Goal: Obtain resource: Download file/media

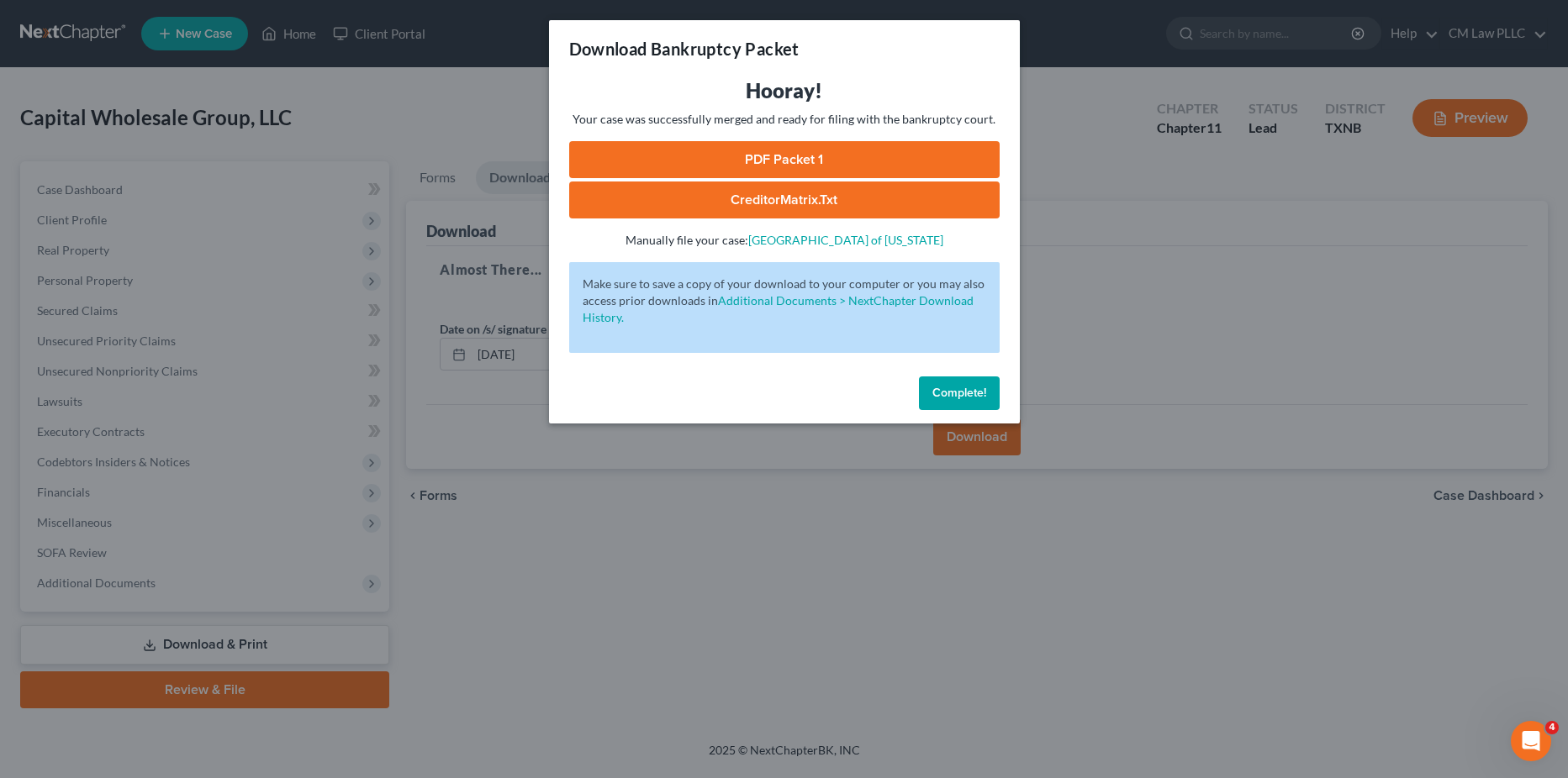
click at [769, 151] on link "PDF Packet 1" at bounding box center [784, 159] width 431 height 37
click at [963, 392] on span "Complete!" at bounding box center [959, 393] width 54 height 14
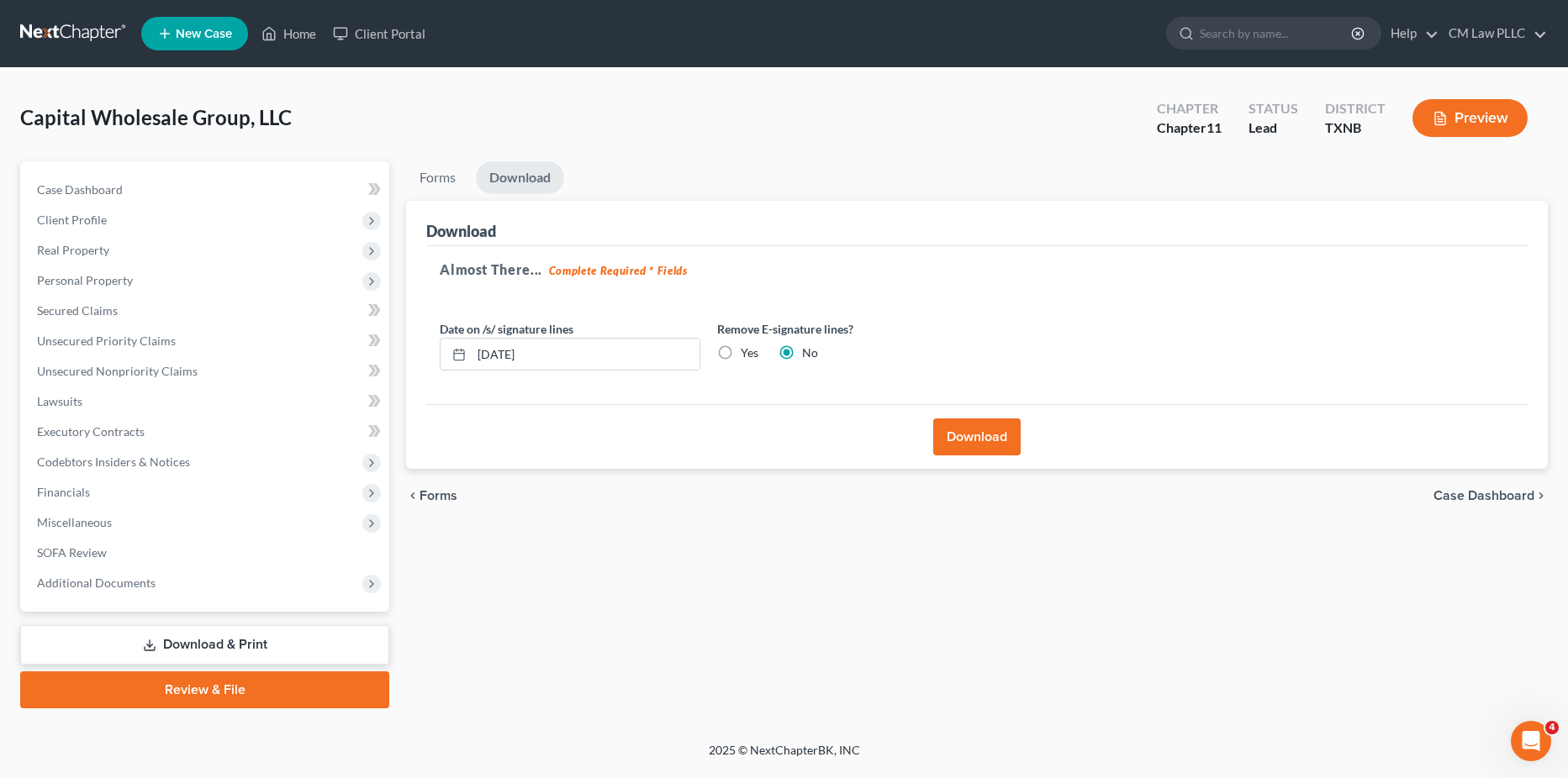
drag, startPoint x: 227, startPoint y: 643, endPoint x: 246, endPoint y: 620, distance: 29.8
click at [227, 643] on link "Download & Print" at bounding box center [205, 646] width 369 height 40
click at [195, 642] on link "Download & Print" at bounding box center [205, 646] width 369 height 40
click at [454, 176] on link "Forms" at bounding box center [438, 178] width 63 height 32
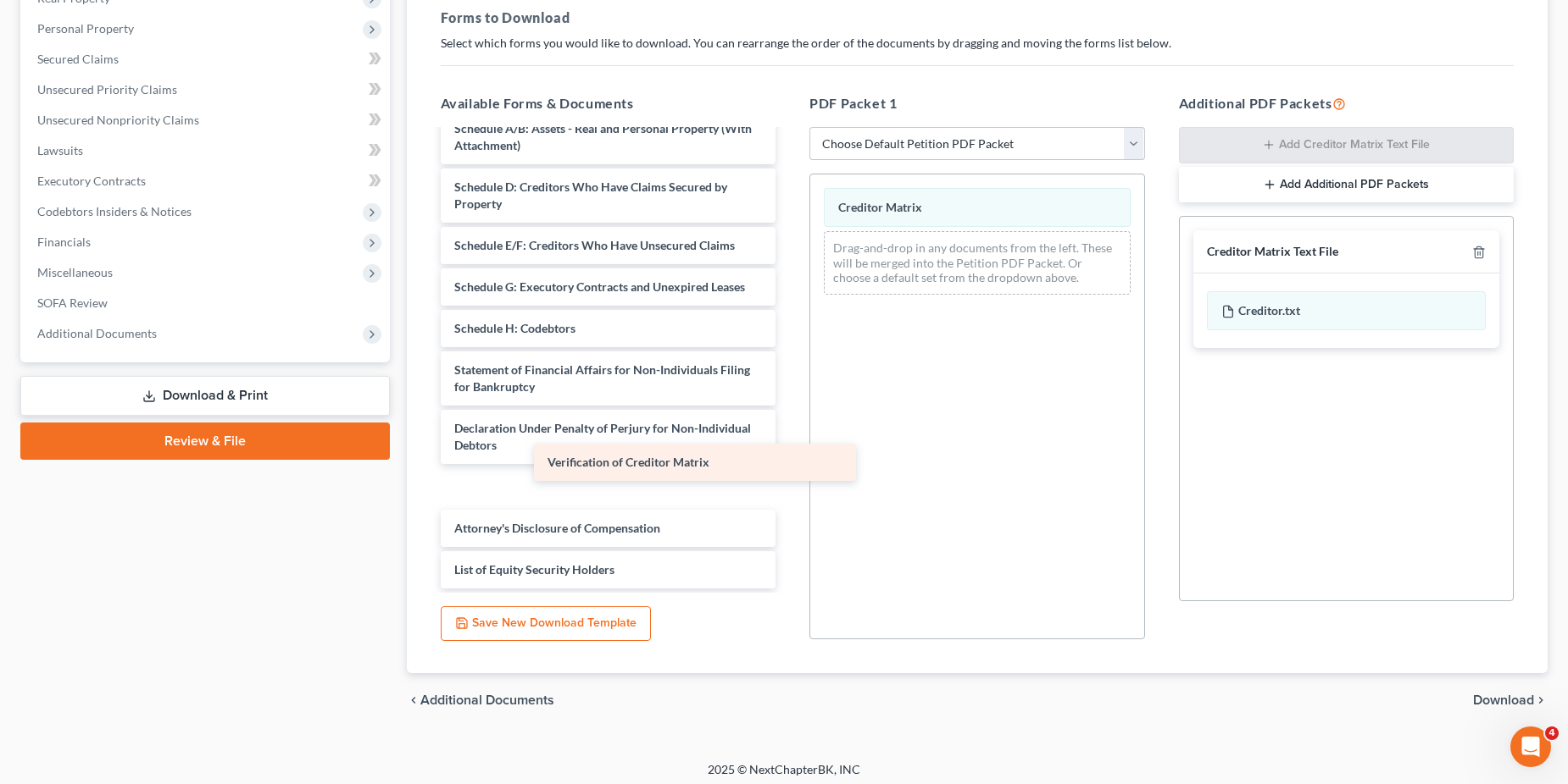
scroll to position [196, 0]
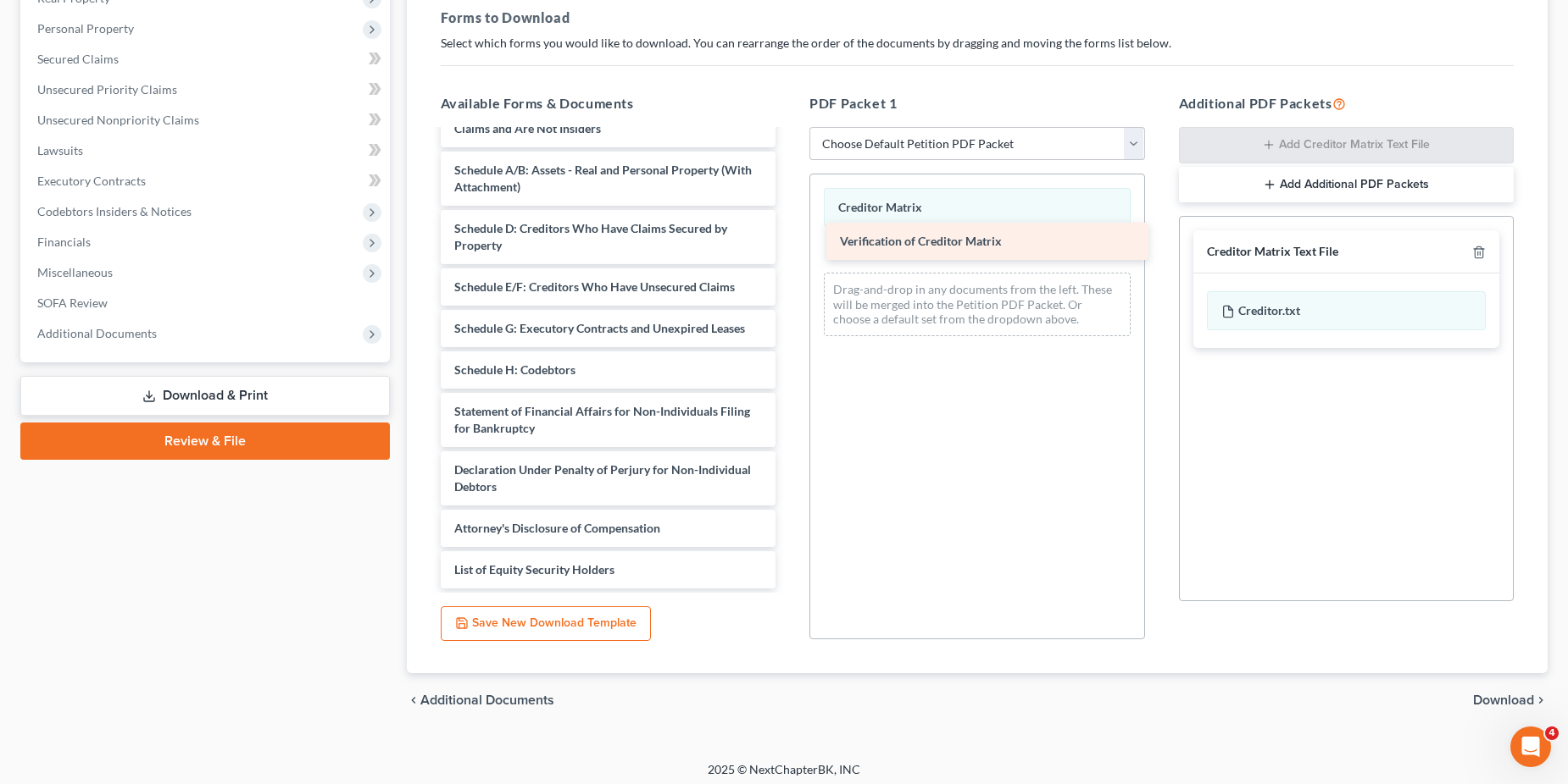
drag, startPoint x: 514, startPoint y: 489, endPoint x: 900, endPoint y: 243, distance: 457.7
click at [790, 243] on div "Verification of Creditor Matrix Board Resolution Authorizing Chapter 11 9-7-25-…" at bounding box center [608, 270] width 363 height 637
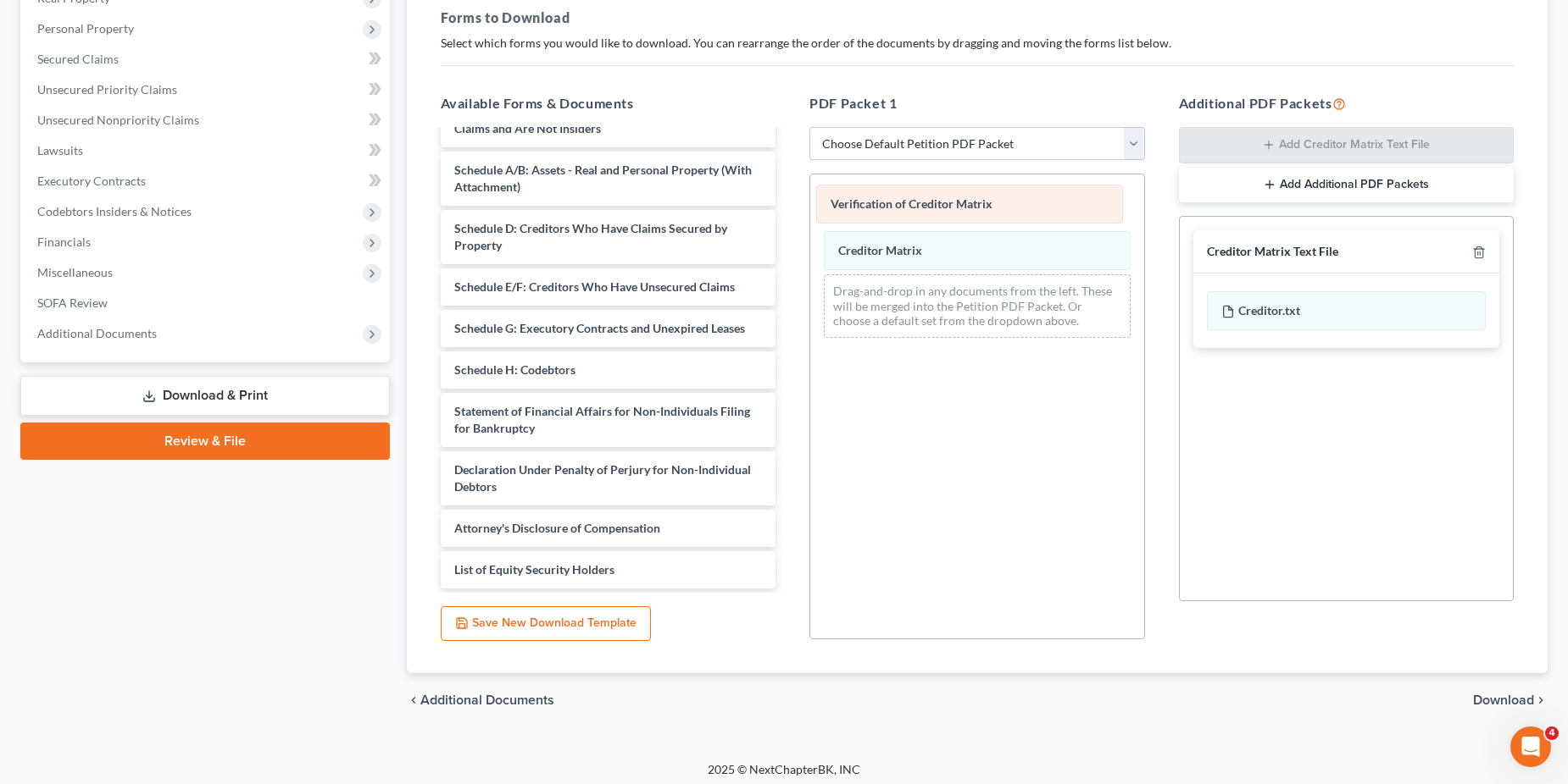
drag, startPoint x: 923, startPoint y: 246, endPoint x: 915, endPoint y: 197, distance: 49.6
click at [915, 197] on div "Verification of Creditor Matrix Verification of Creditor Matrix Creditor Matrix…" at bounding box center [977, 263] width 334 height 177
click at [1489, 695] on span "Download" at bounding box center [1504, 701] width 61 height 13
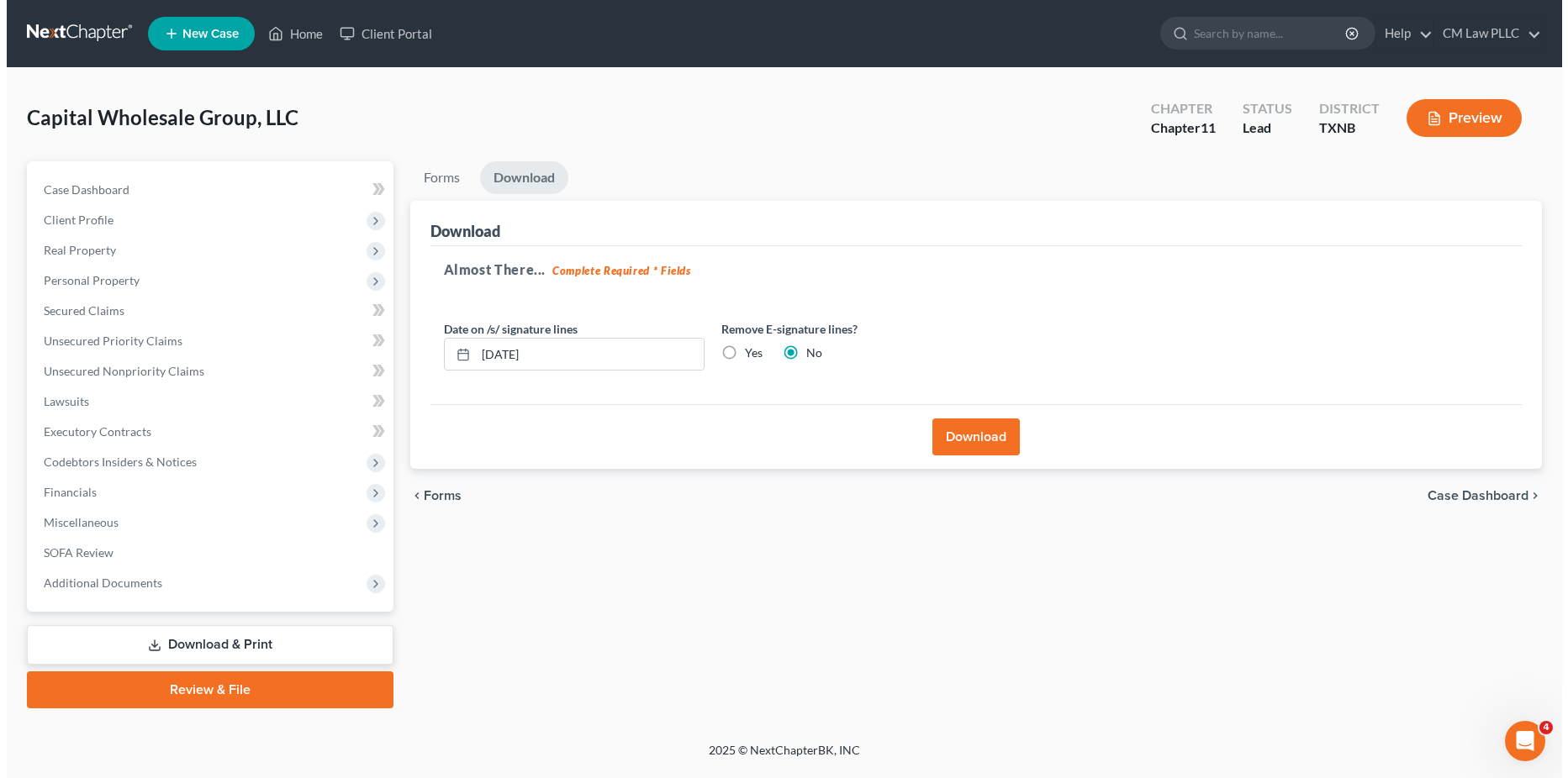
scroll to position [0, 0]
click at [954, 428] on button "Download" at bounding box center [977, 437] width 88 height 37
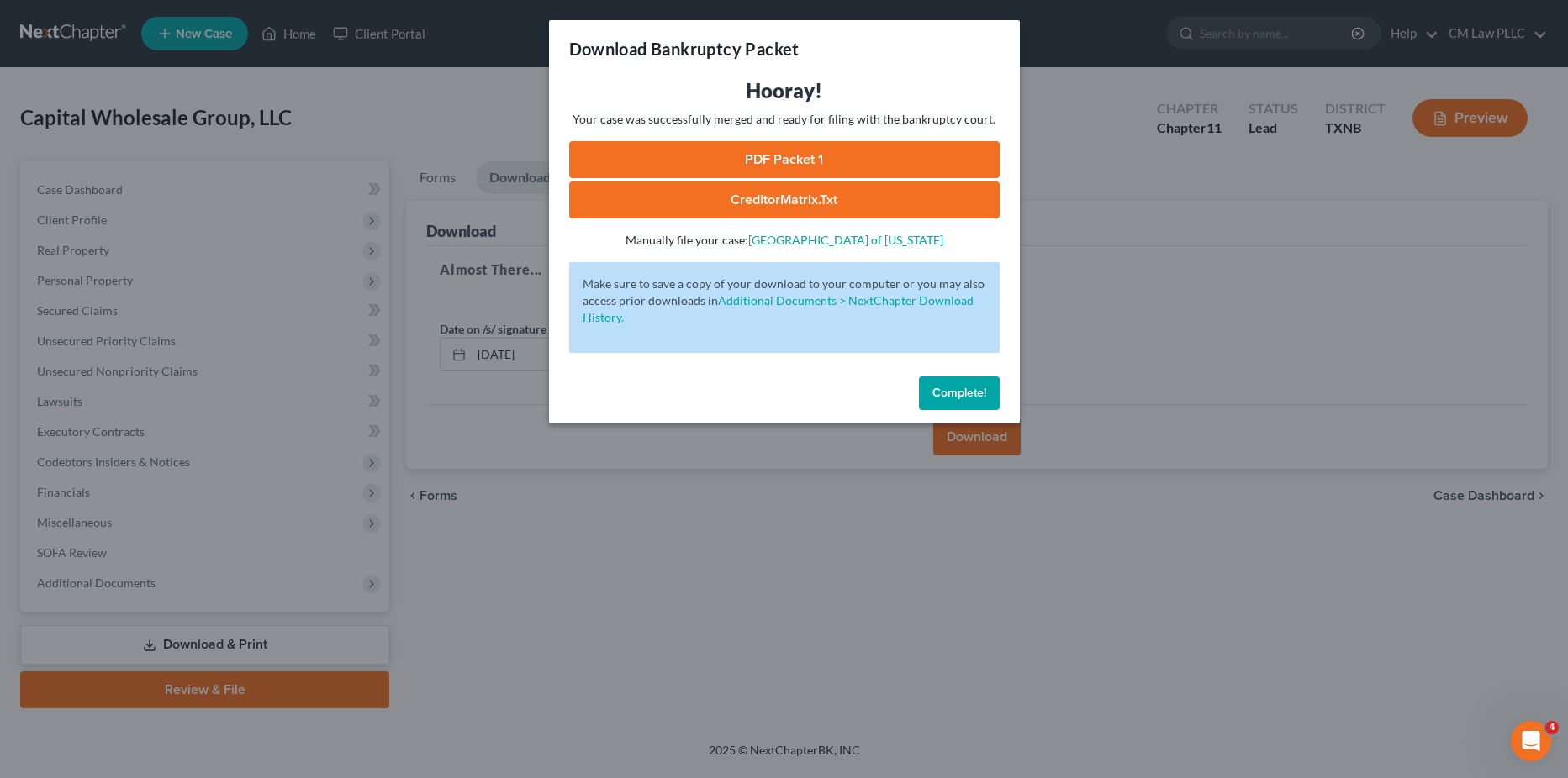
click at [817, 156] on link "PDF Packet 1" at bounding box center [784, 159] width 431 height 37
click at [808, 194] on link "CreditorMatrix.txt" at bounding box center [784, 200] width 431 height 37
drag, startPoint x: 974, startPoint y: 387, endPoint x: 957, endPoint y: 381, distance: 18.0
click at [974, 387] on span "Complete!" at bounding box center [959, 393] width 54 height 14
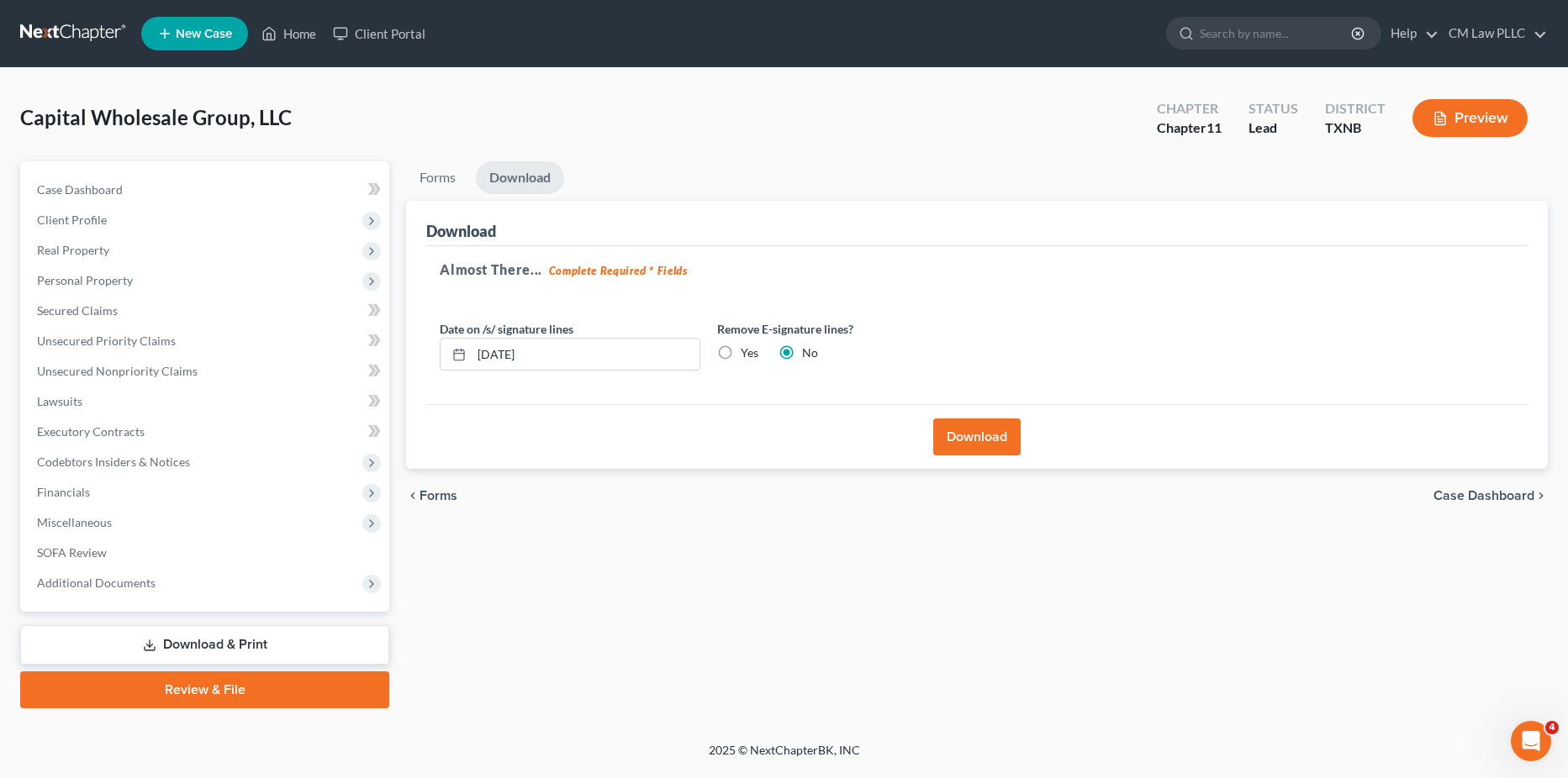
click at [54, 30] on link at bounding box center [73, 33] width 108 height 30
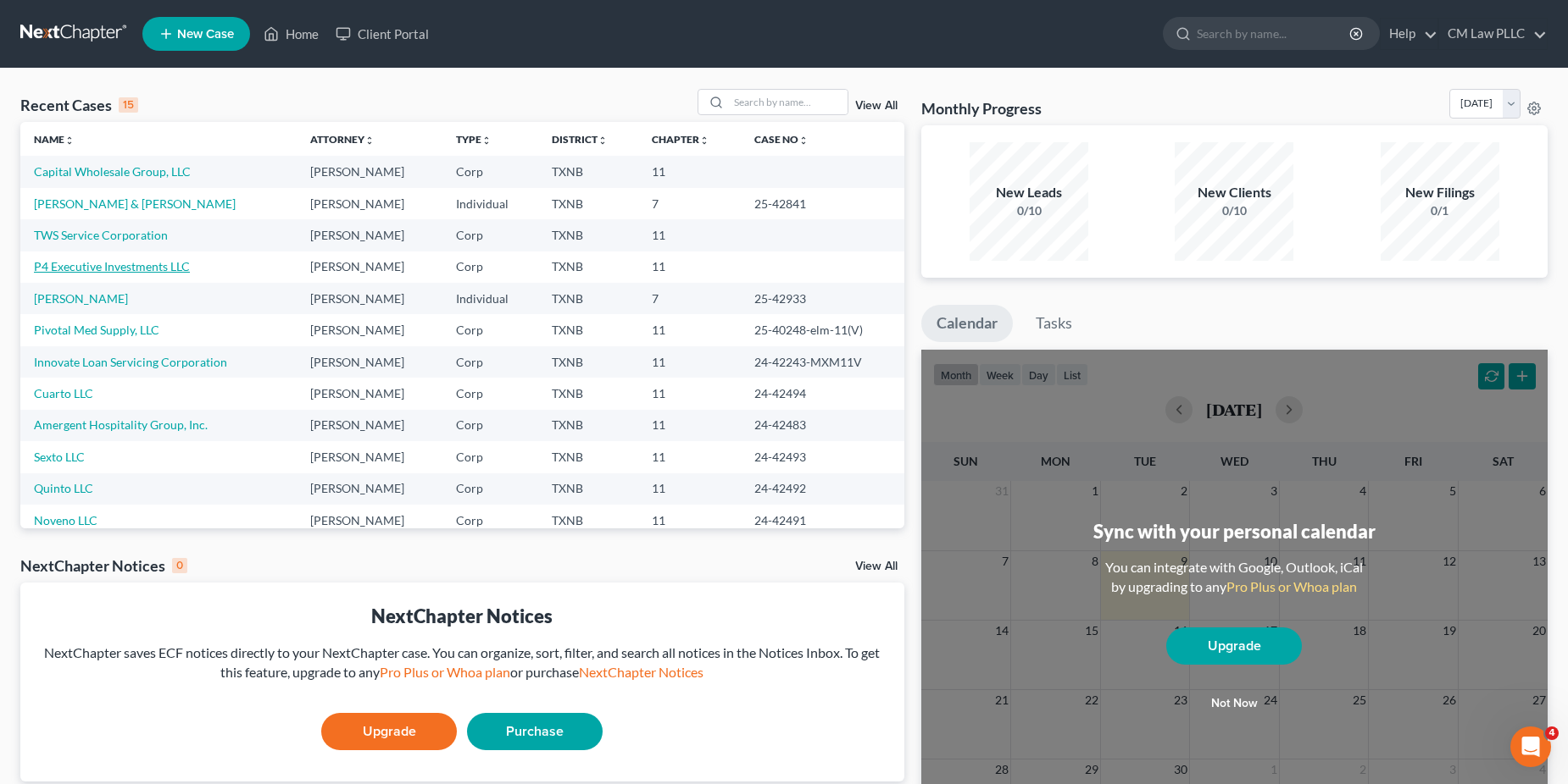
click at [62, 262] on link "P4 Executive Investments LLC" at bounding box center [111, 265] width 156 height 14
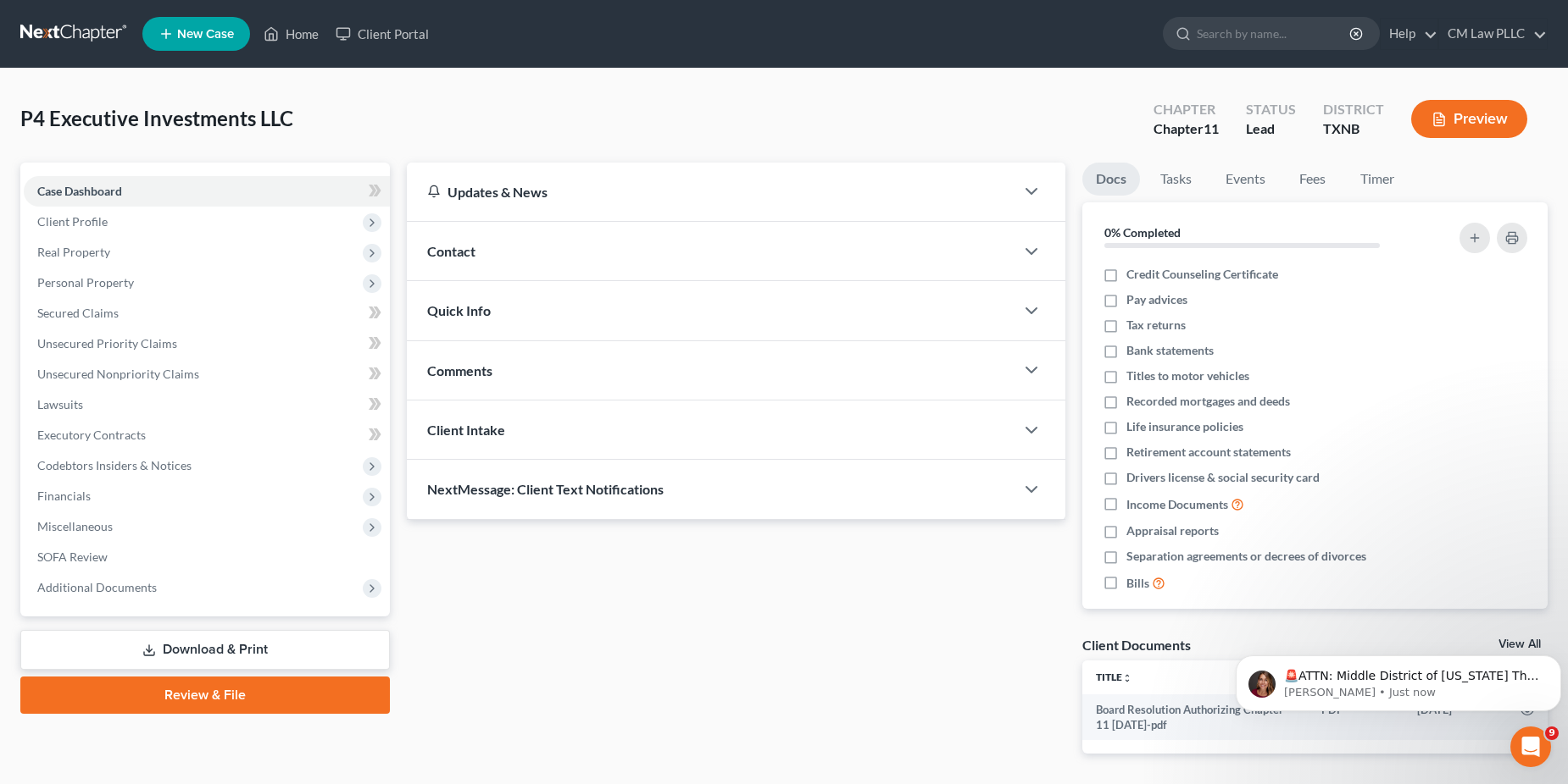
click at [214, 656] on link "Download & Print" at bounding box center [204, 651] width 369 height 40
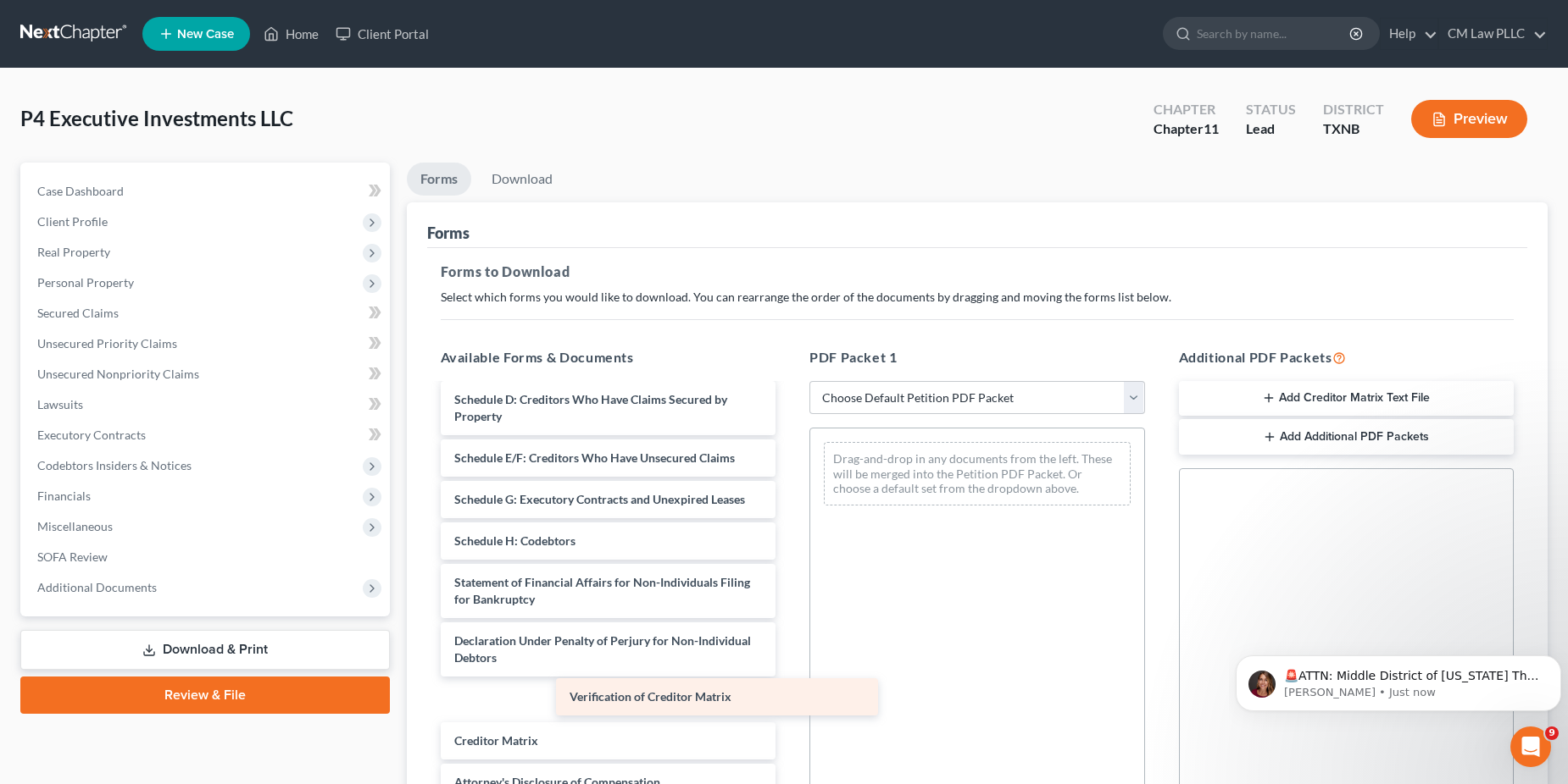
scroll to position [221, 0]
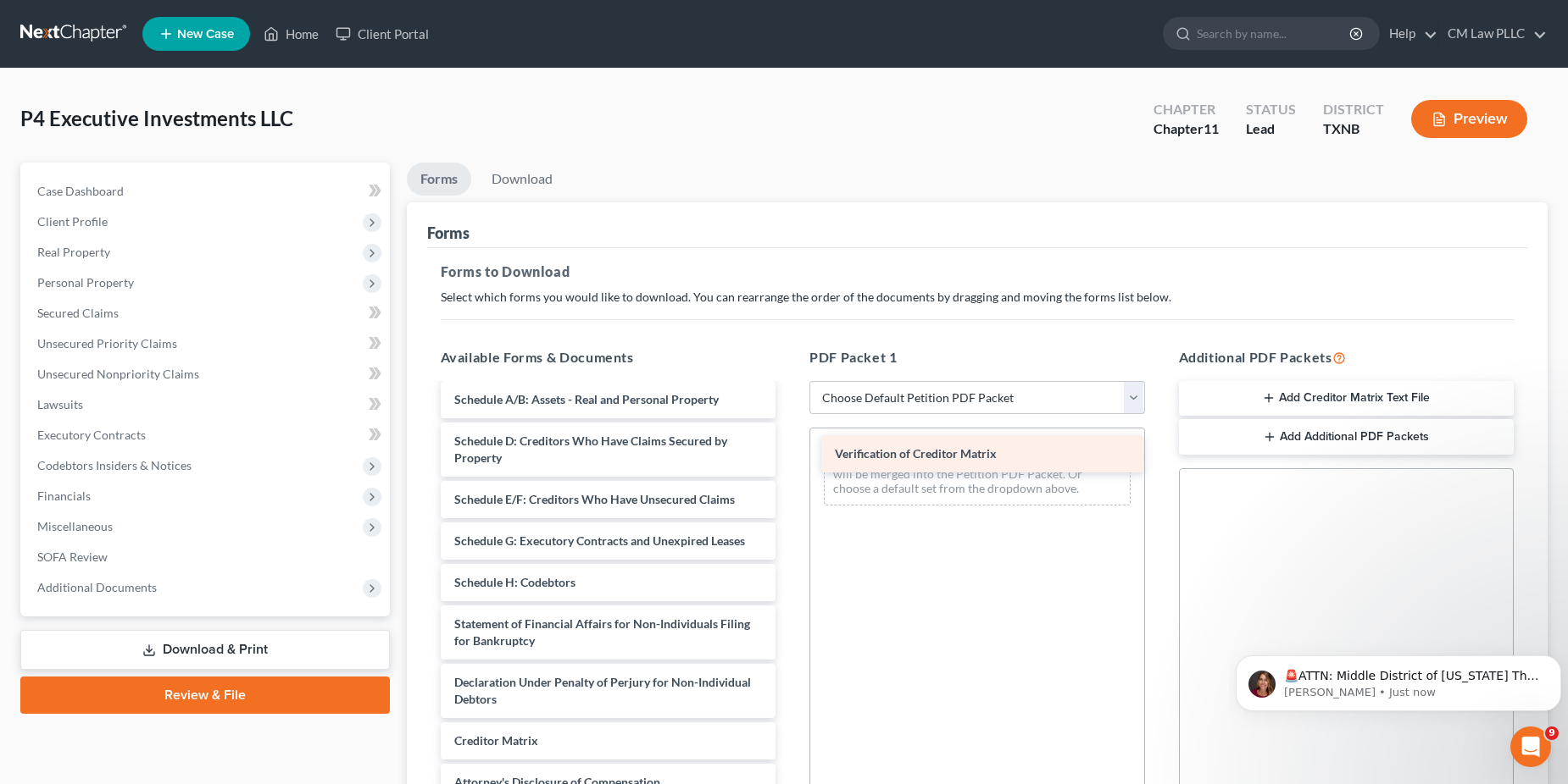
drag, startPoint x: 507, startPoint y: 755, endPoint x: 884, endPoint y: 461, distance: 478.1
click at [790, 461] on div "Verification of Creditor Matrix Board Resolution Authorizing Chapter 11 [DATE]-…" at bounding box center [608, 512] width 363 height 661
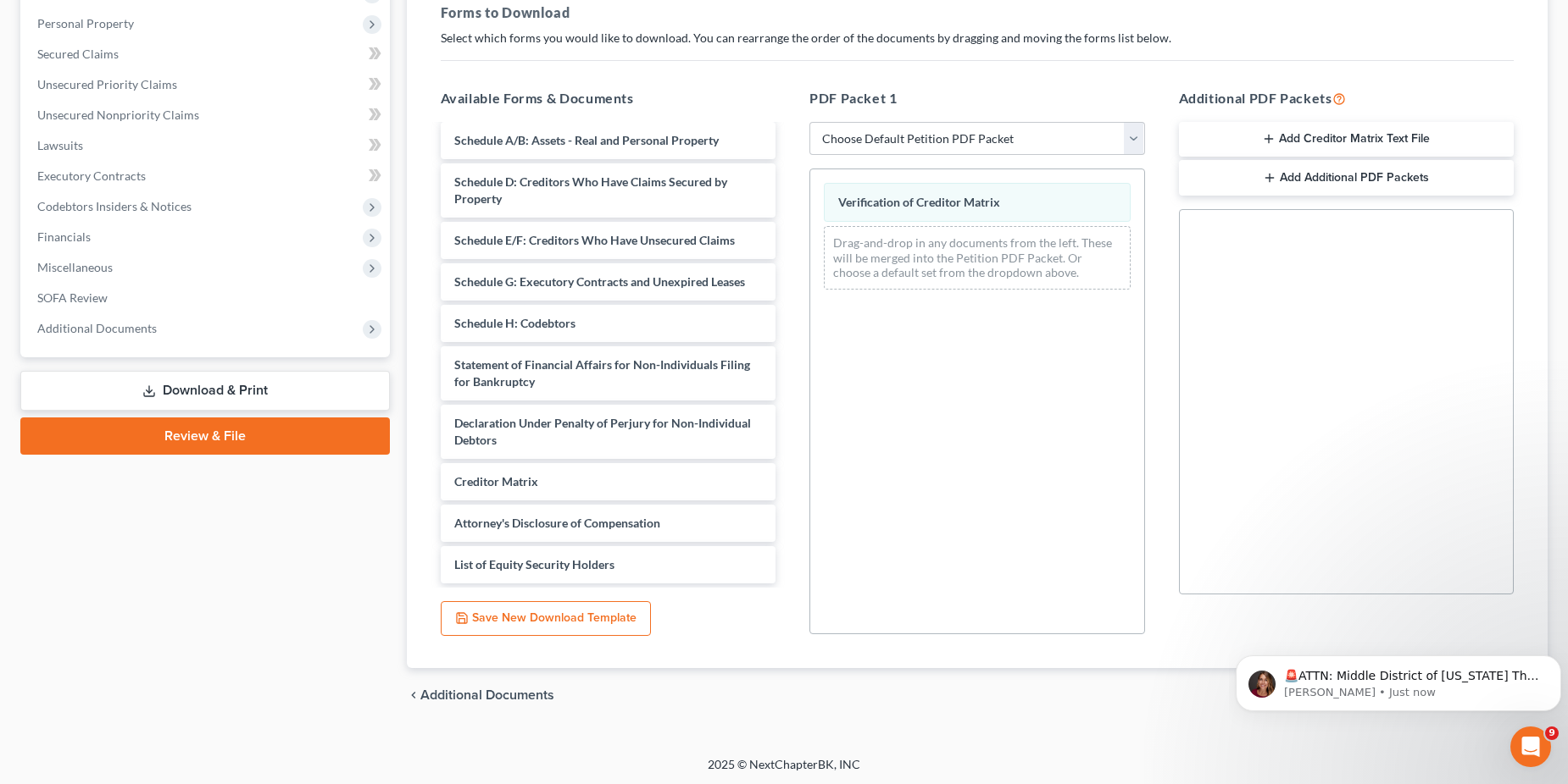
scroll to position [262, 0]
click at [1554, 657] on icon "Dismiss notification" at bounding box center [1556, 660] width 10 height 10
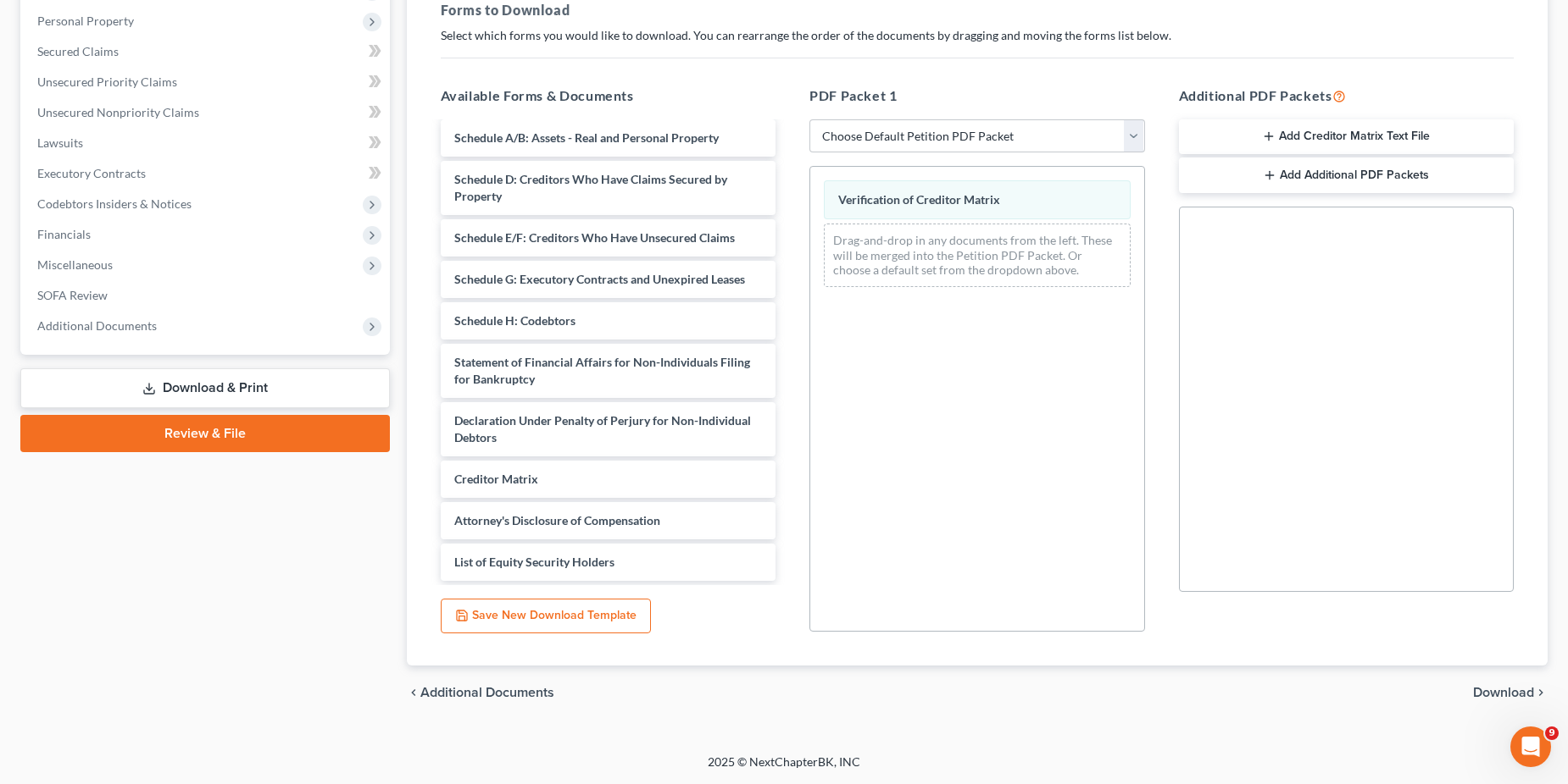
click at [1503, 695] on span "Download" at bounding box center [1504, 693] width 61 height 13
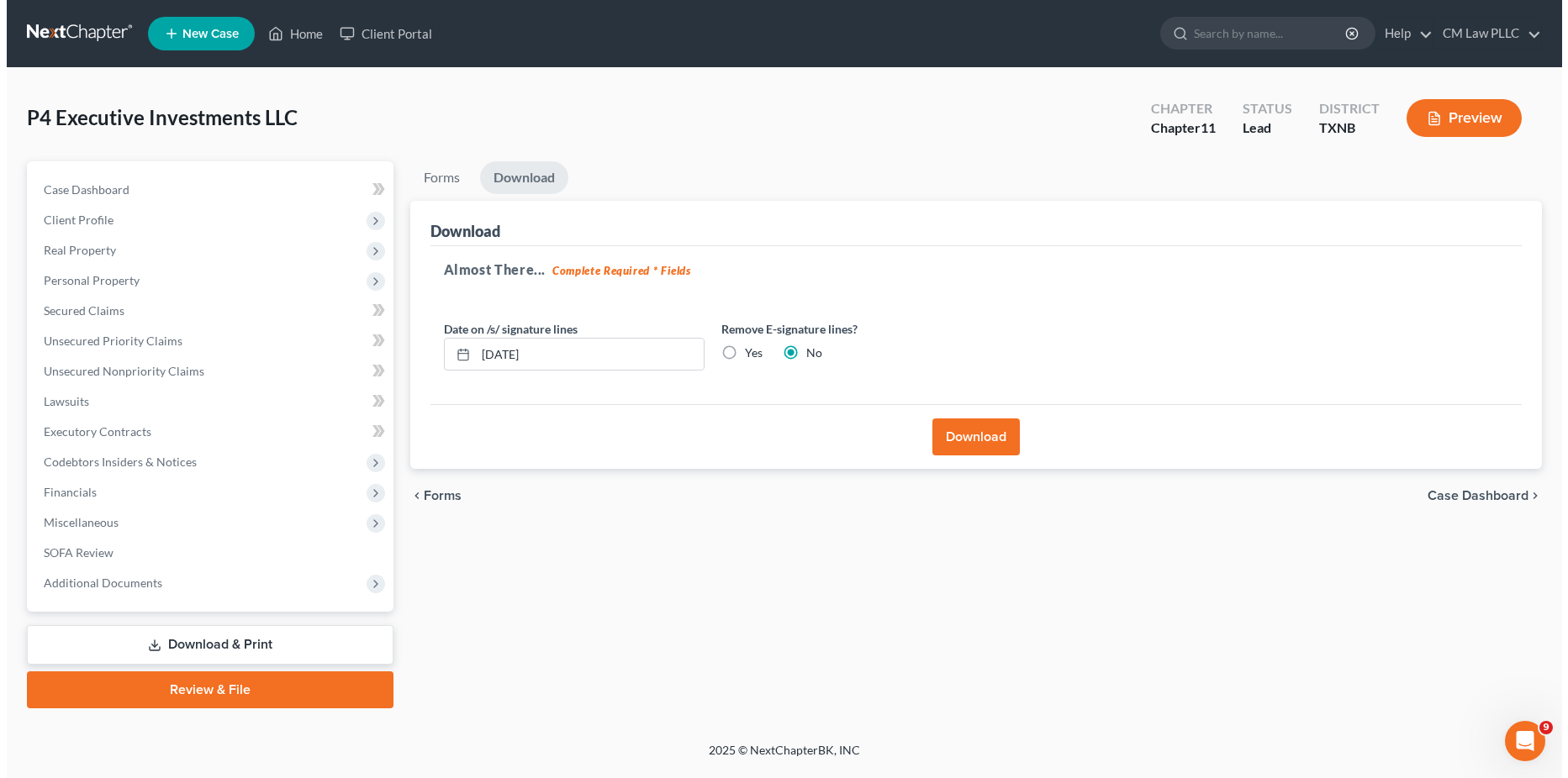
scroll to position [0, 0]
click at [965, 437] on button "Download" at bounding box center [977, 437] width 88 height 37
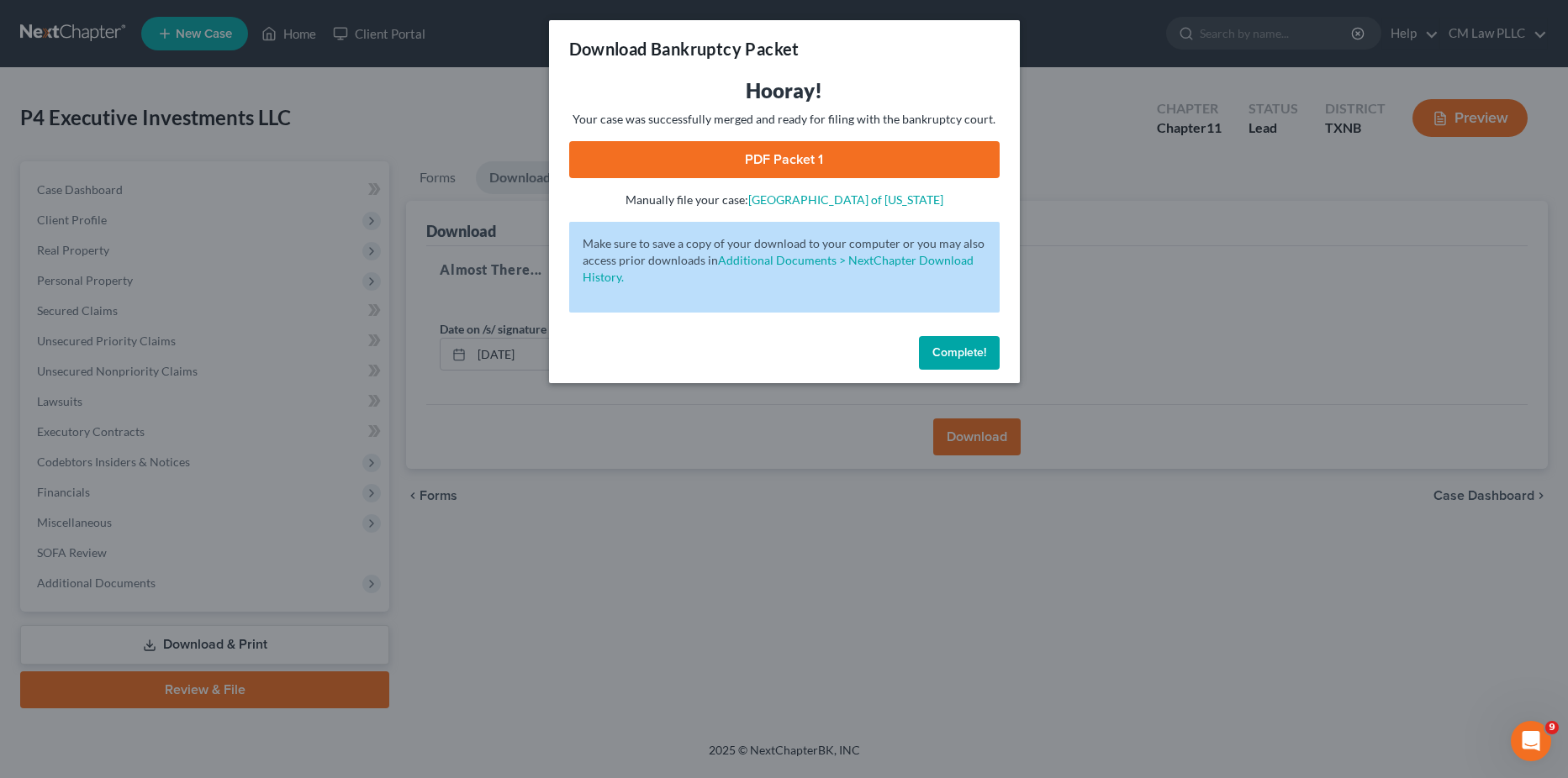
click at [786, 151] on link "PDF Packet 1" at bounding box center [784, 159] width 431 height 37
drag, startPoint x: 959, startPoint y: 349, endPoint x: 940, endPoint y: 340, distance: 21.0
click at [959, 349] on span "Complete!" at bounding box center [959, 352] width 54 height 14
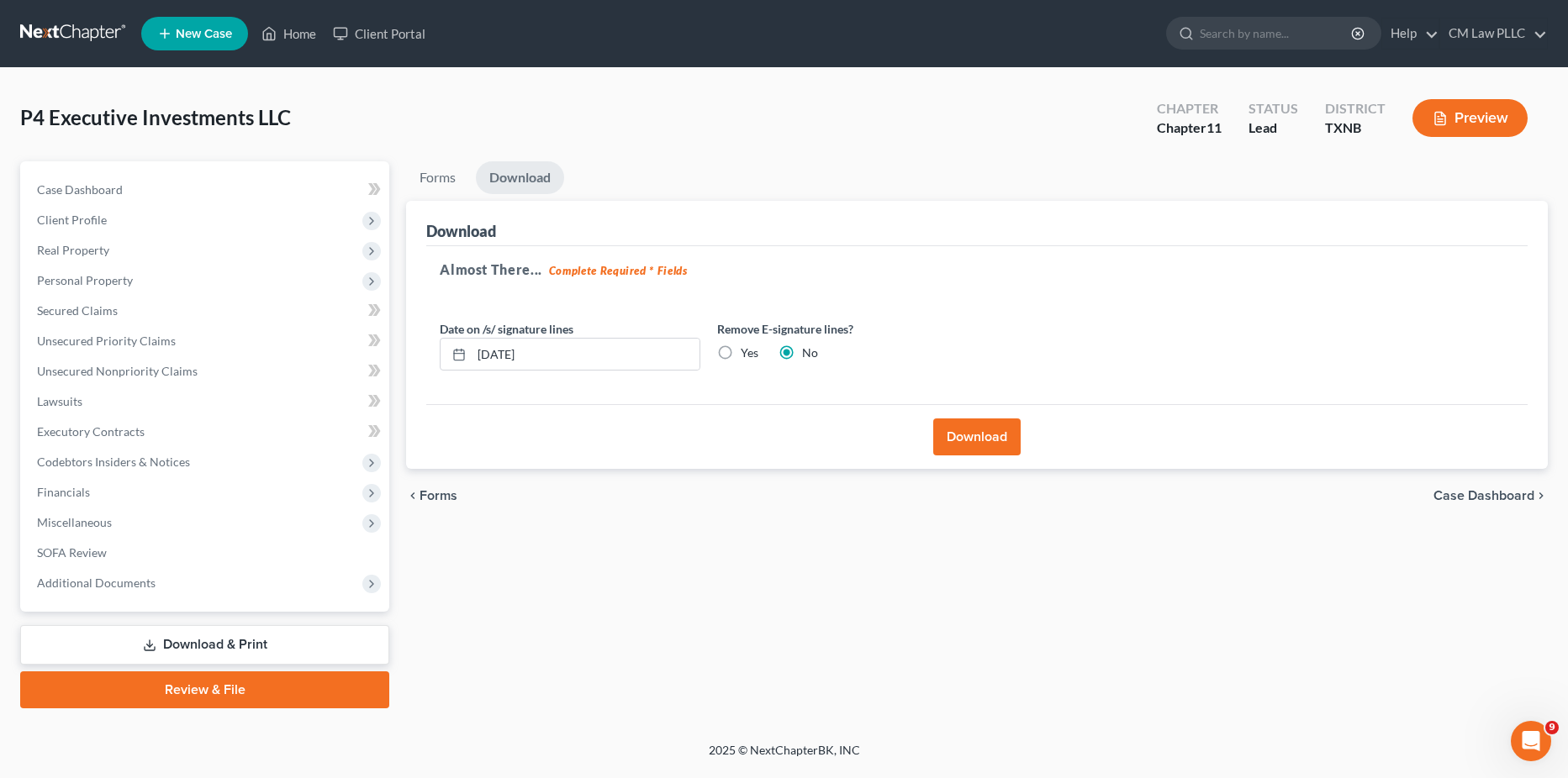
click at [61, 29] on link at bounding box center [73, 33] width 108 height 30
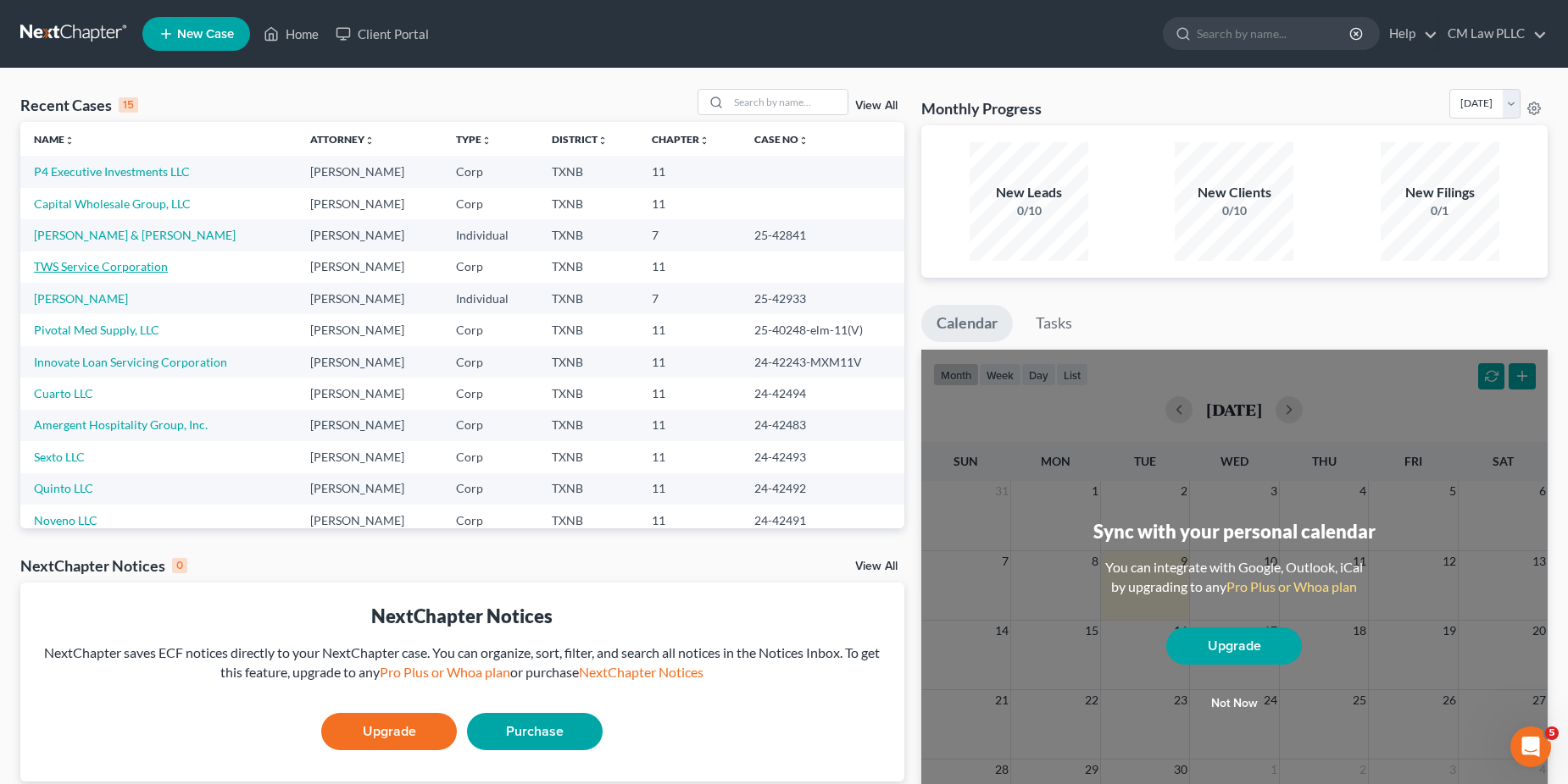
click at [74, 260] on link "TWS Service Corporation" at bounding box center [101, 265] width 134 height 14
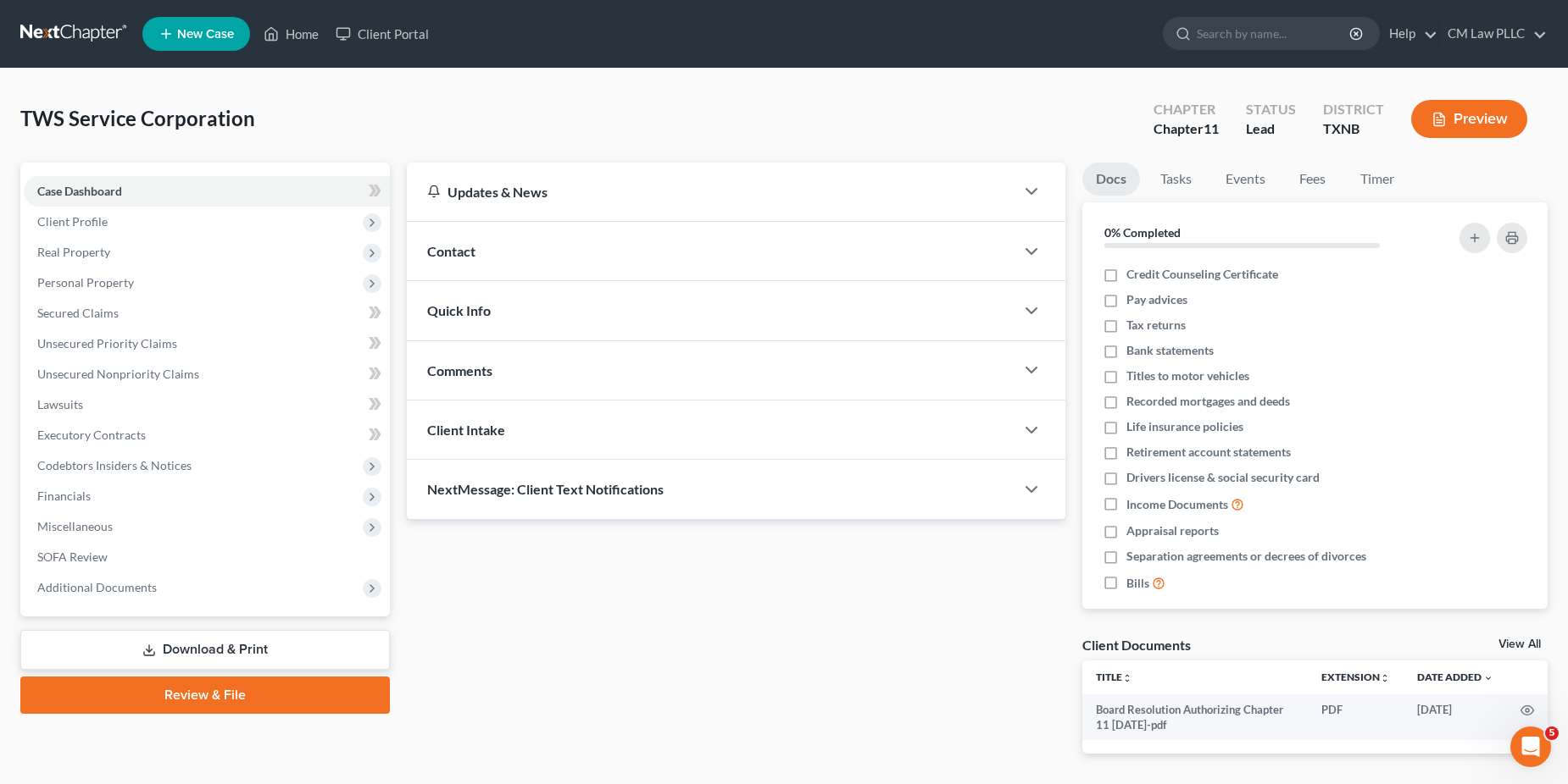
click at [207, 649] on link "Download & Print" at bounding box center [204, 651] width 369 height 40
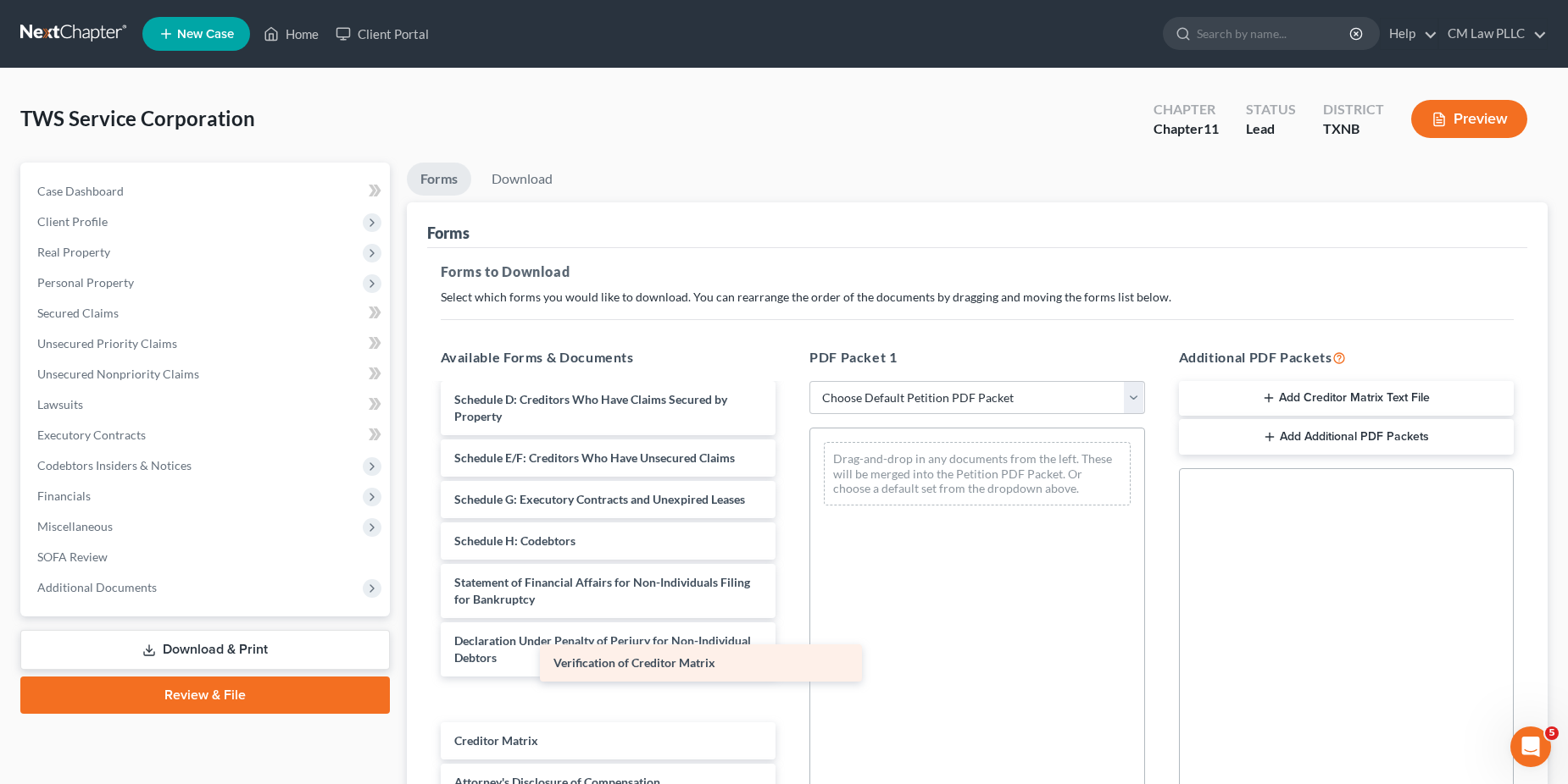
scroll to position [221, 0]
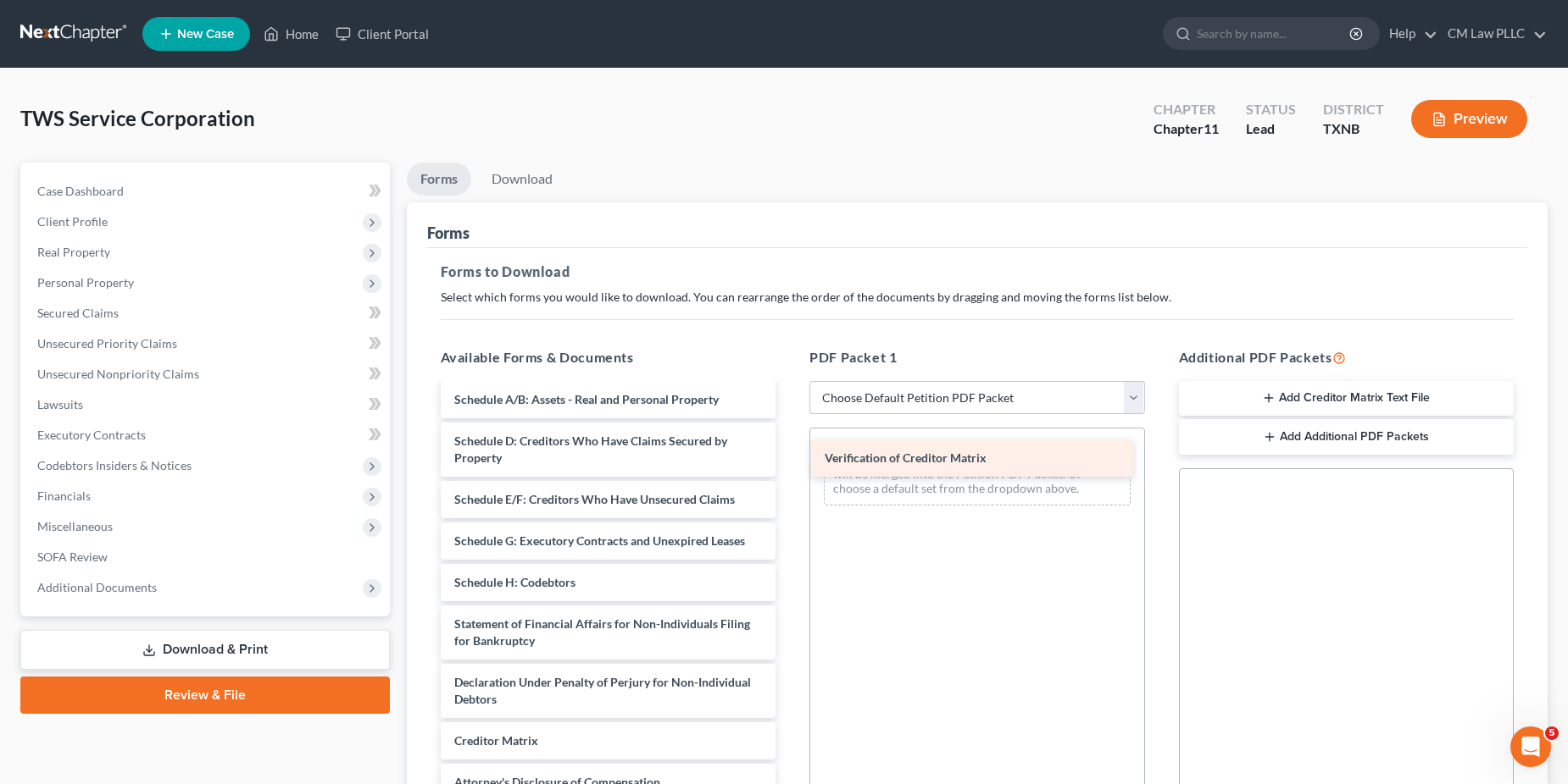
drag, startPoint x: 537, startPoint y: 749, endPoint x: 908, endPoint y: 466, distance: 466.6
click at [790, 466] on div "Verification of Creditor Matrix Board Resolution Authorizing Chapter 11 9-7-25-…" at bounding box center [608, 512] width 363 height 661
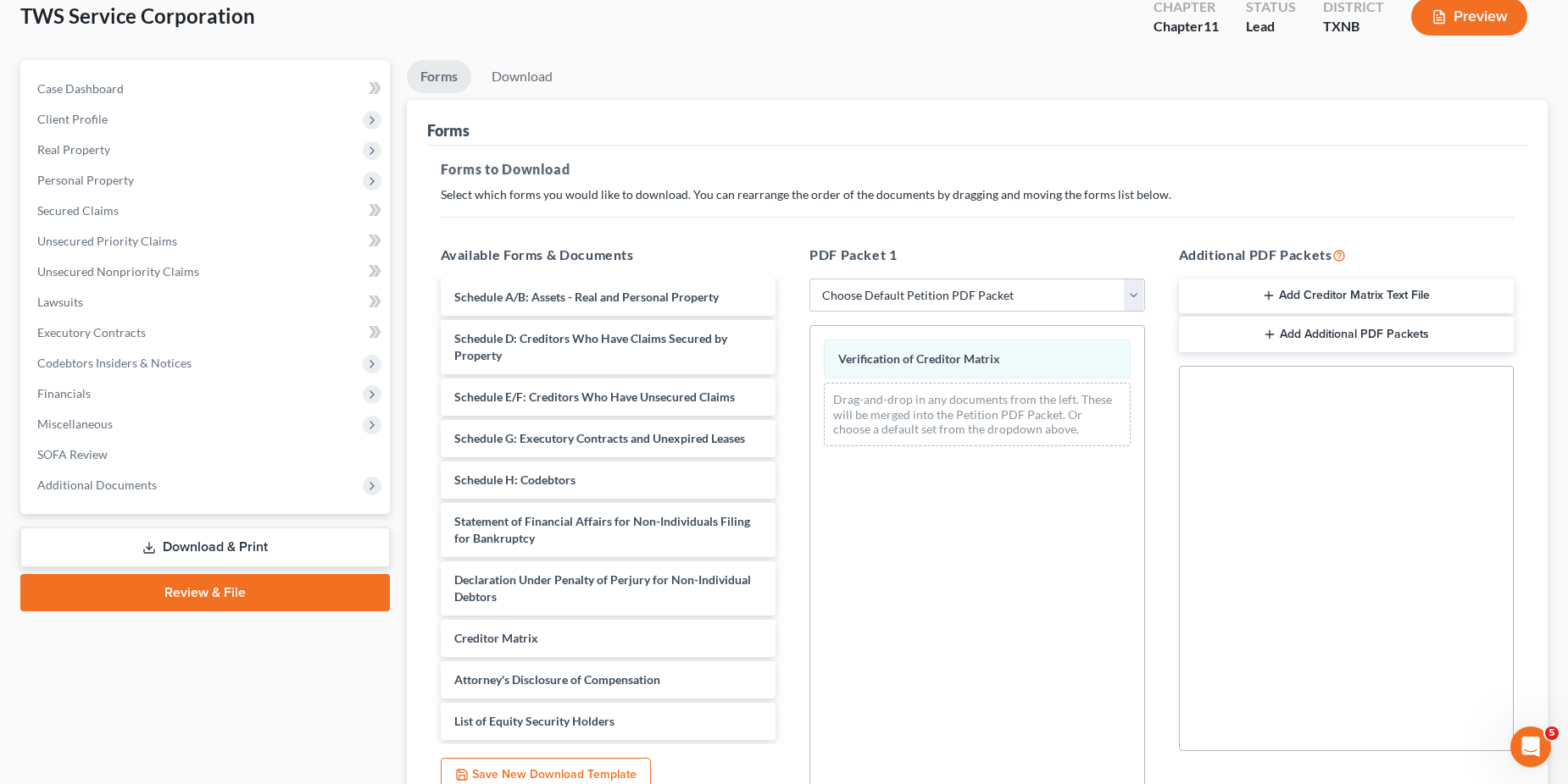
scroll to position [262, 0]
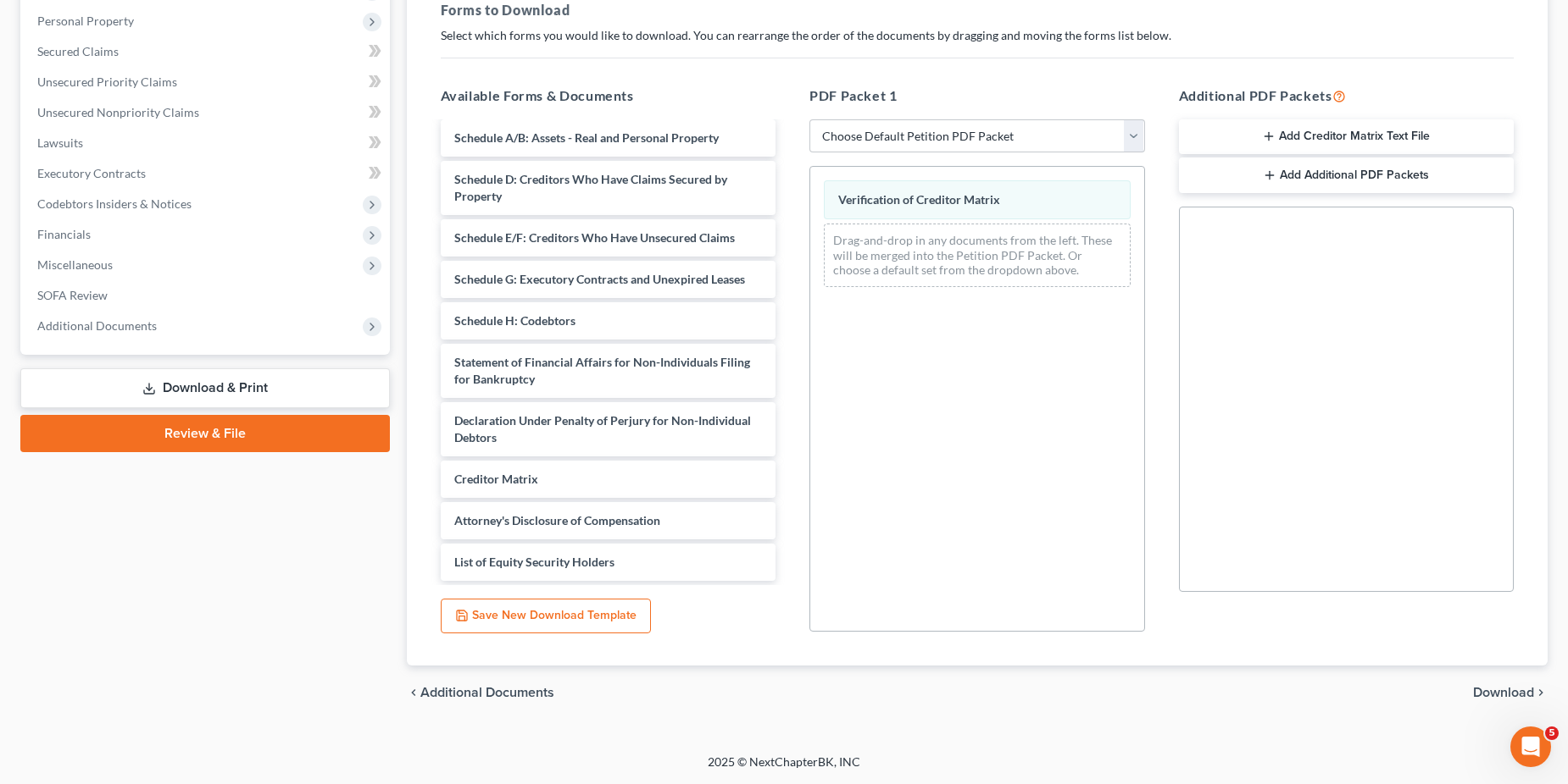
click at [1499, 691] on span "Download" at bounding box center [1504, 693] width 61 height 13
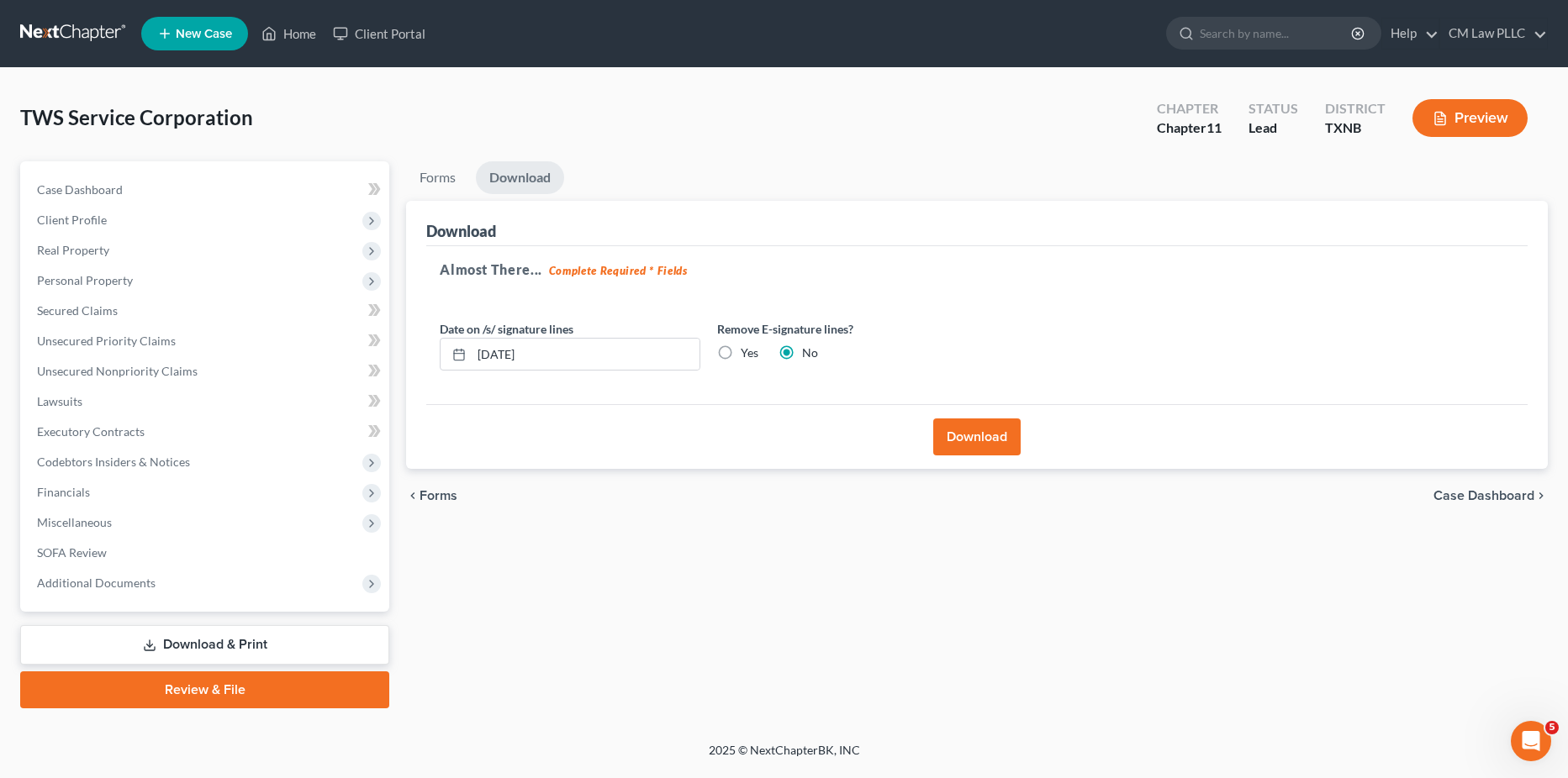
click at [967, 426] on button "Download" at bounding box center [977, 437] width 88 height 37
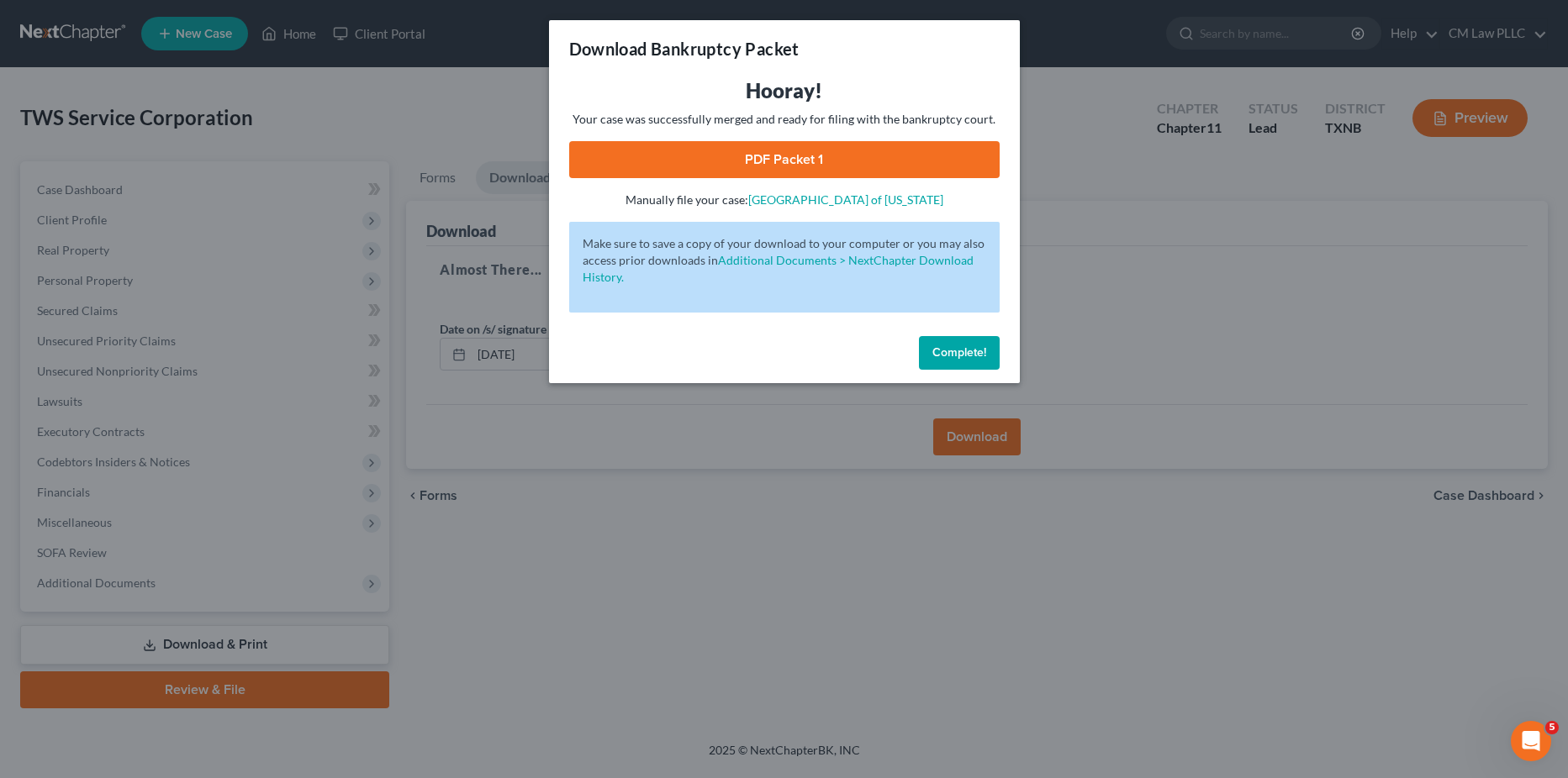
click at [810, 156] on link "PDF Packet 1" at bounding box center [784, 159] width 431 height 37
